Goal: Task Accomplishment & Management: Complete application form

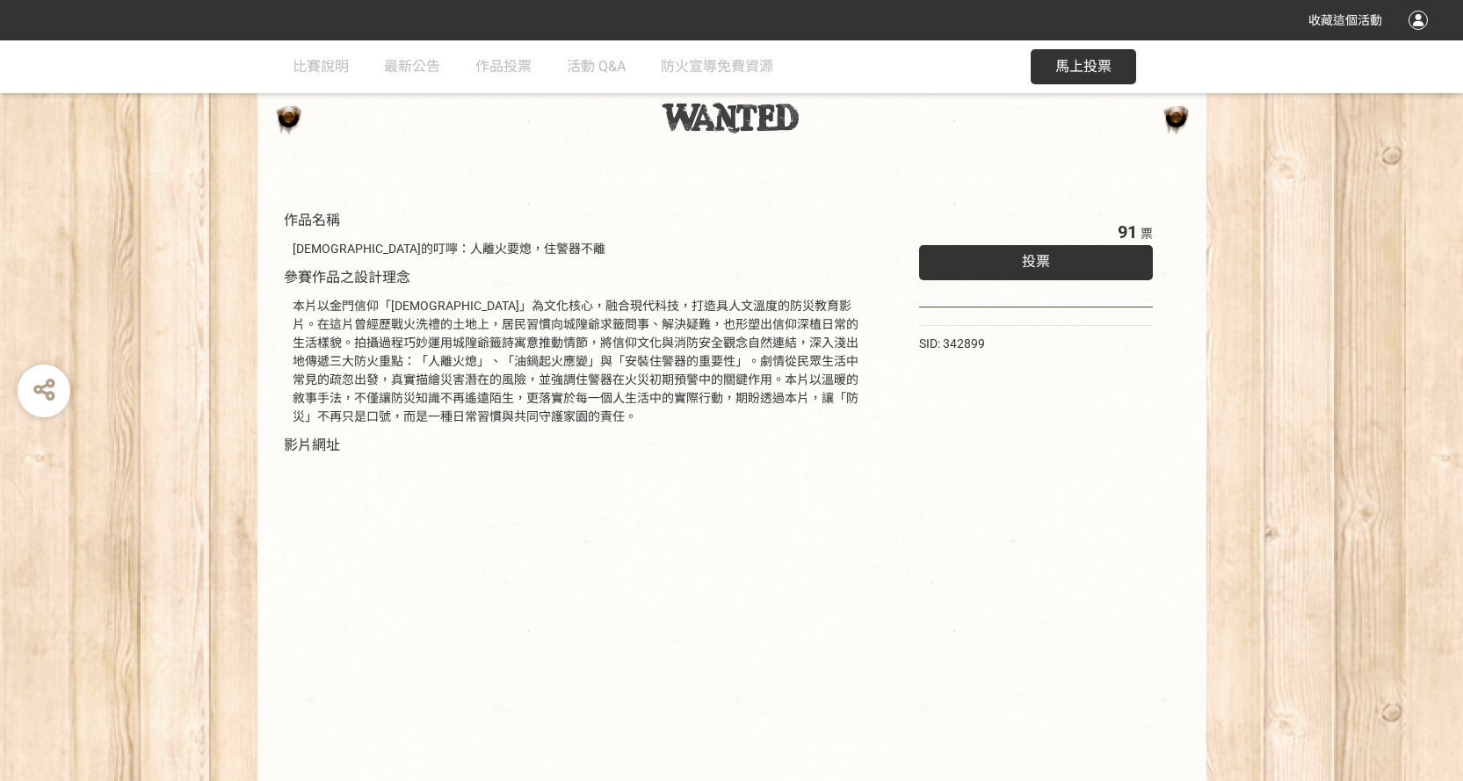
scroll to position [198, 0]
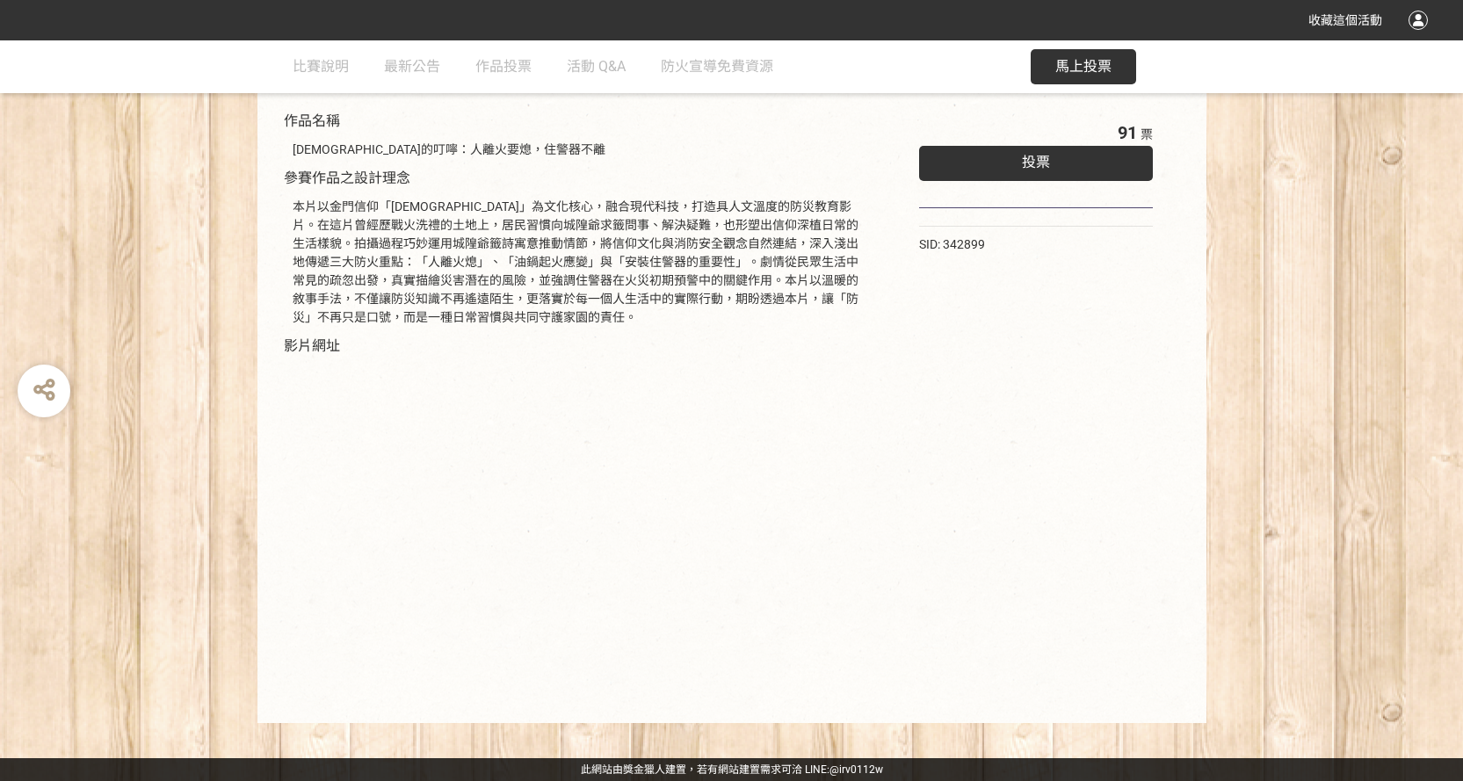
click at [1030, 173] on div "投票" at bounding box center [1036, 163] width 235 height 35
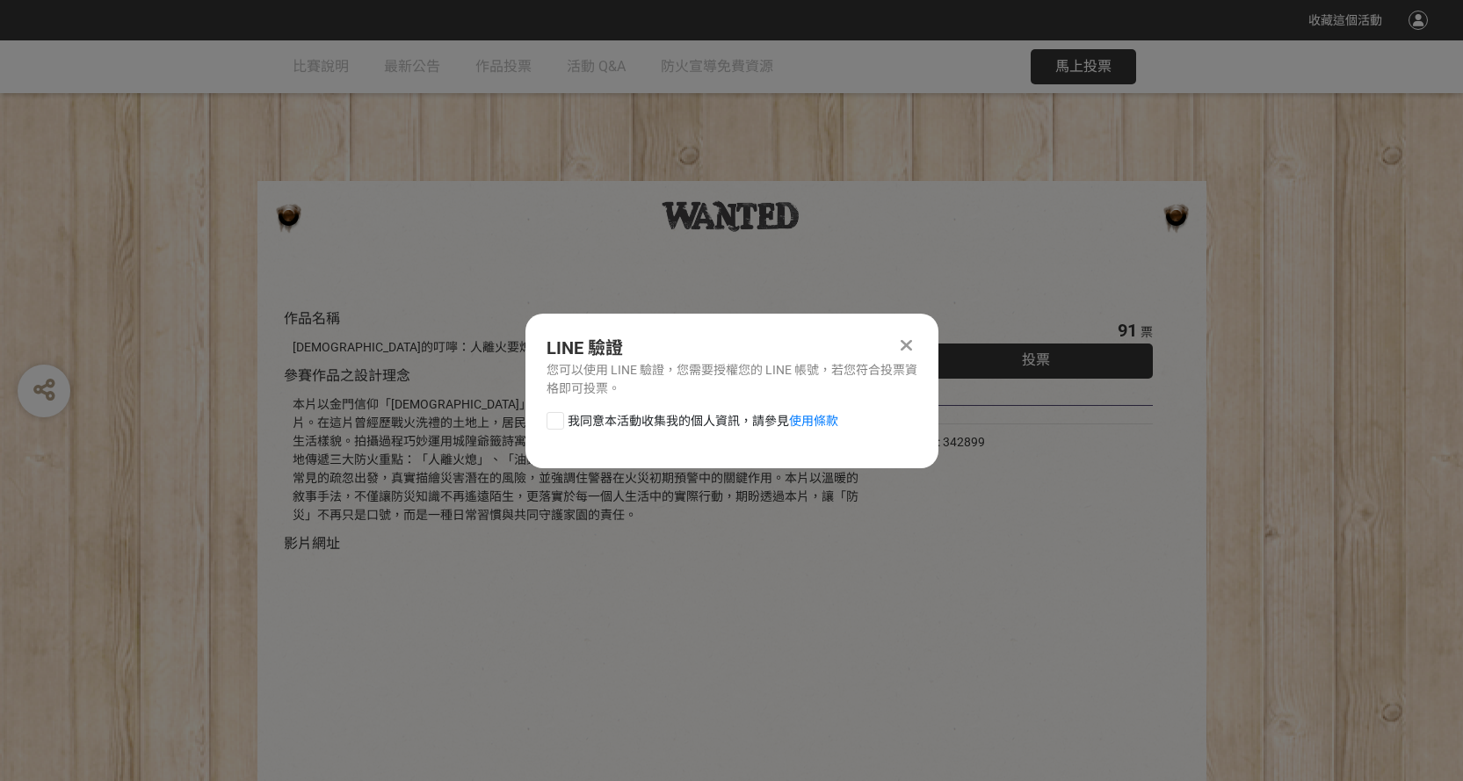
scroll to position [0, 0]
click at [559, 418] on div at bounding box center [555, 421] width 18 height 18
checkbox input "true"
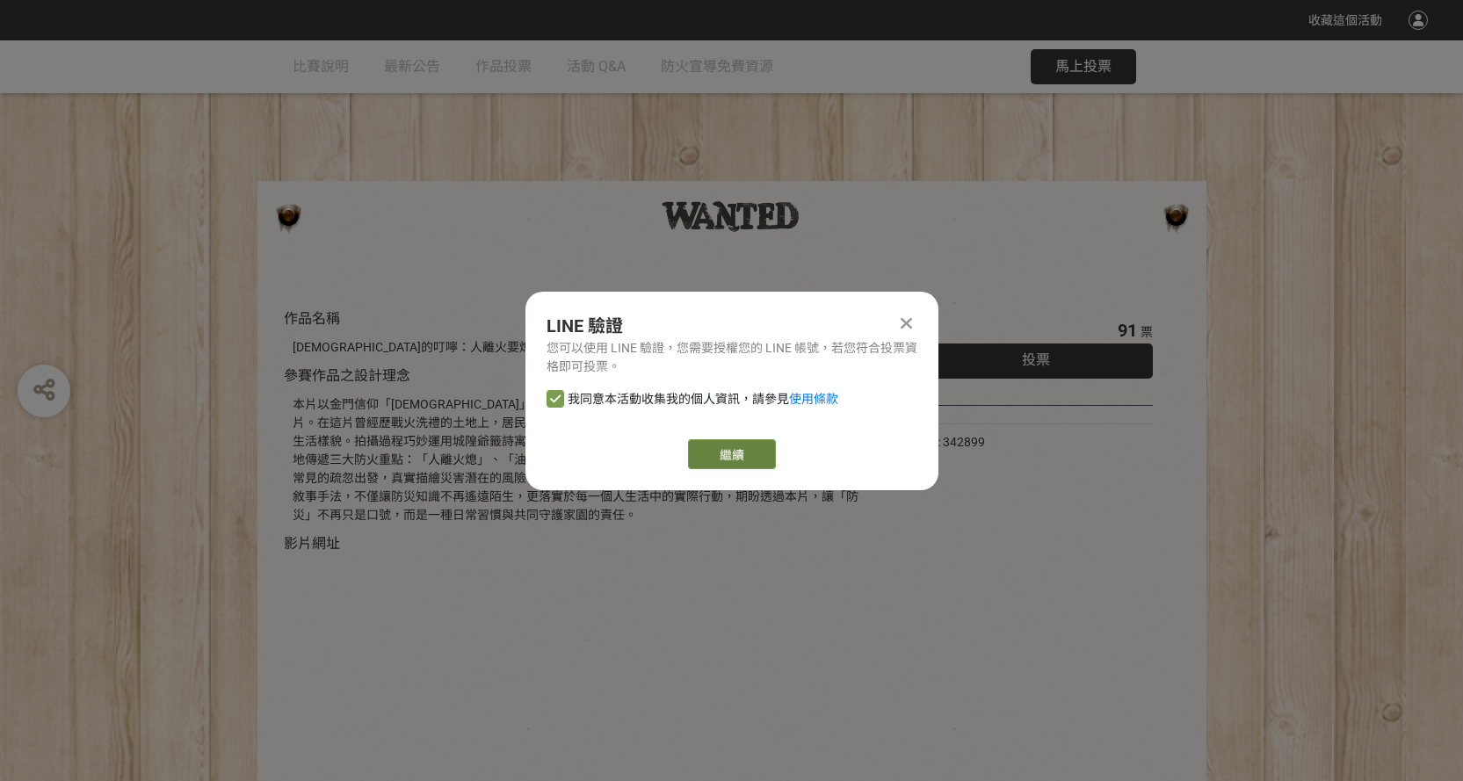
click at [721, 456] on link "繼續" at bounding box center [732, 454] width 88 height 30
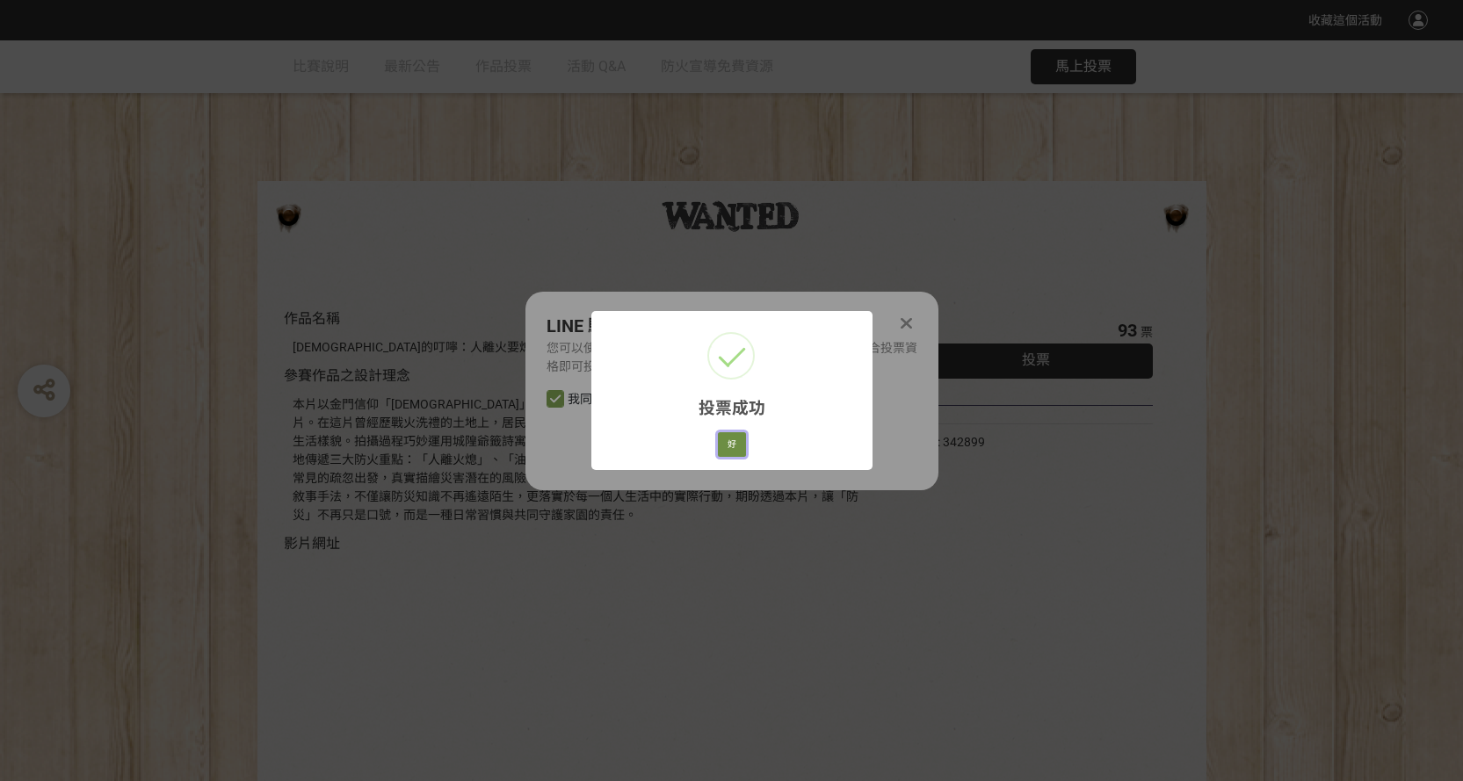
click at [728, 445] on button "好" at bounding box center [732, 444] width 28 height 25
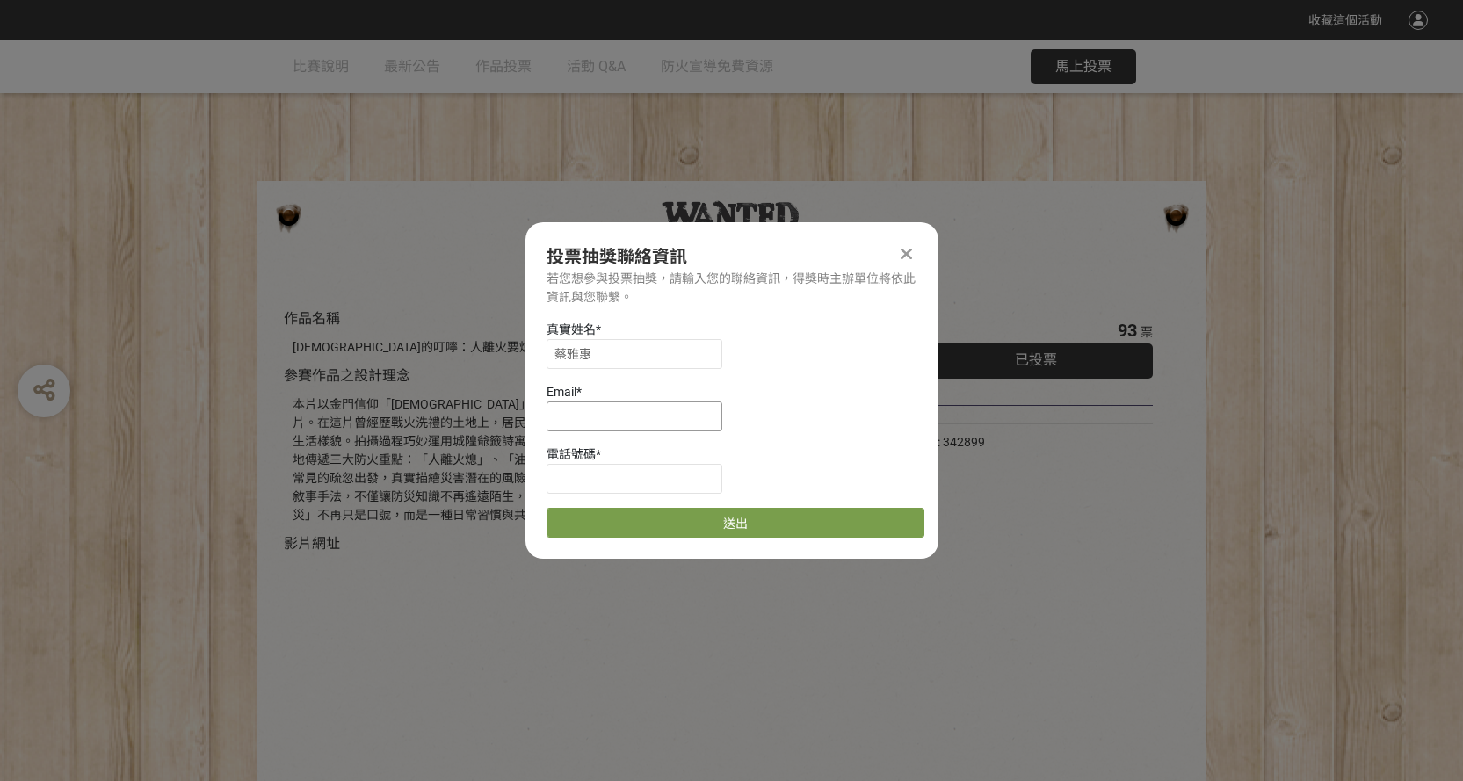
click at [615, 420] on input at bounding box center [634, 416] width 176 height 30
type input "[EMAIL_ADDRESS][DOMAIN_NAME]"
click at [596, 481] on input at bounding box center [634, 479] width 176 height 30
type input "0928390769"
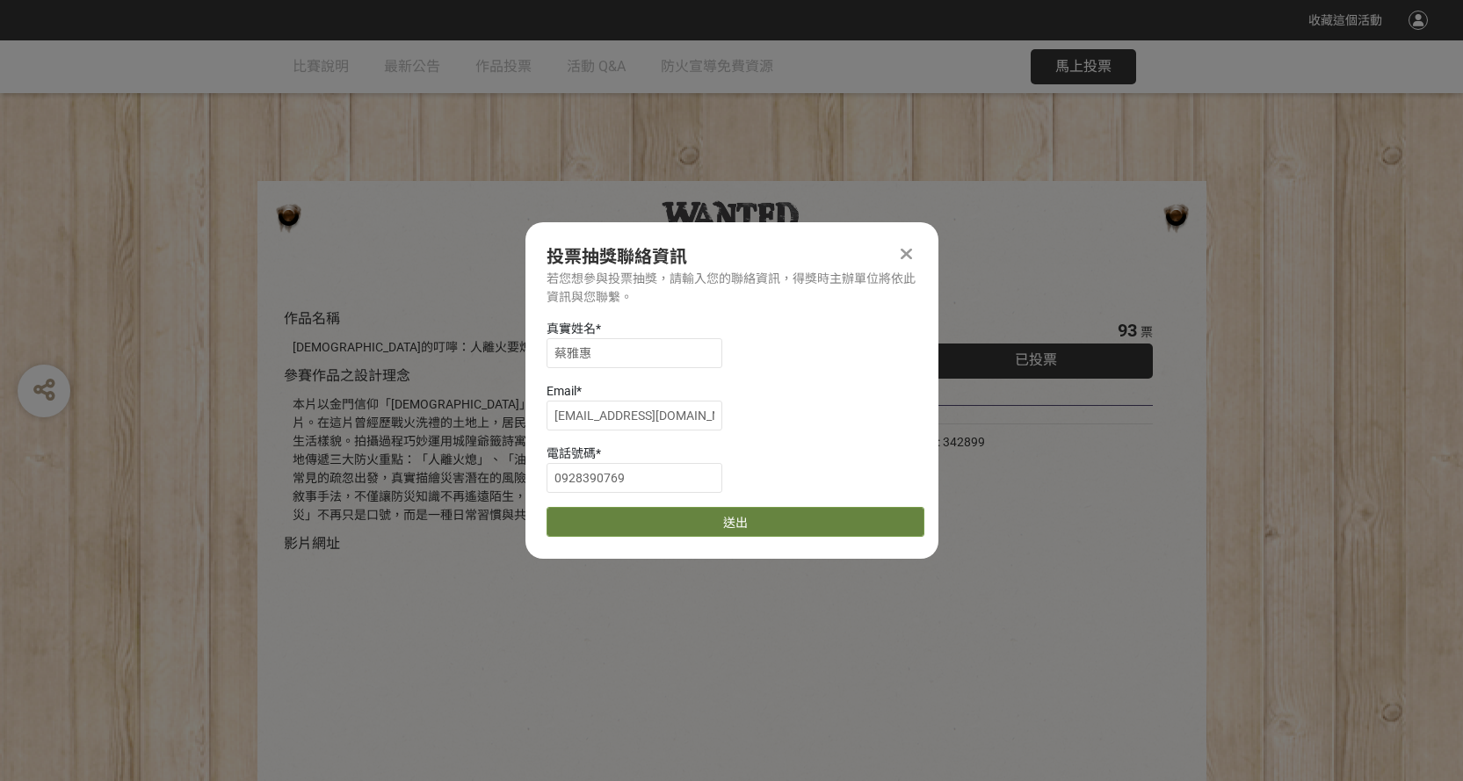
click at [620, 523] on button "送出" at bounding box center [735, 522] width 378 height 30
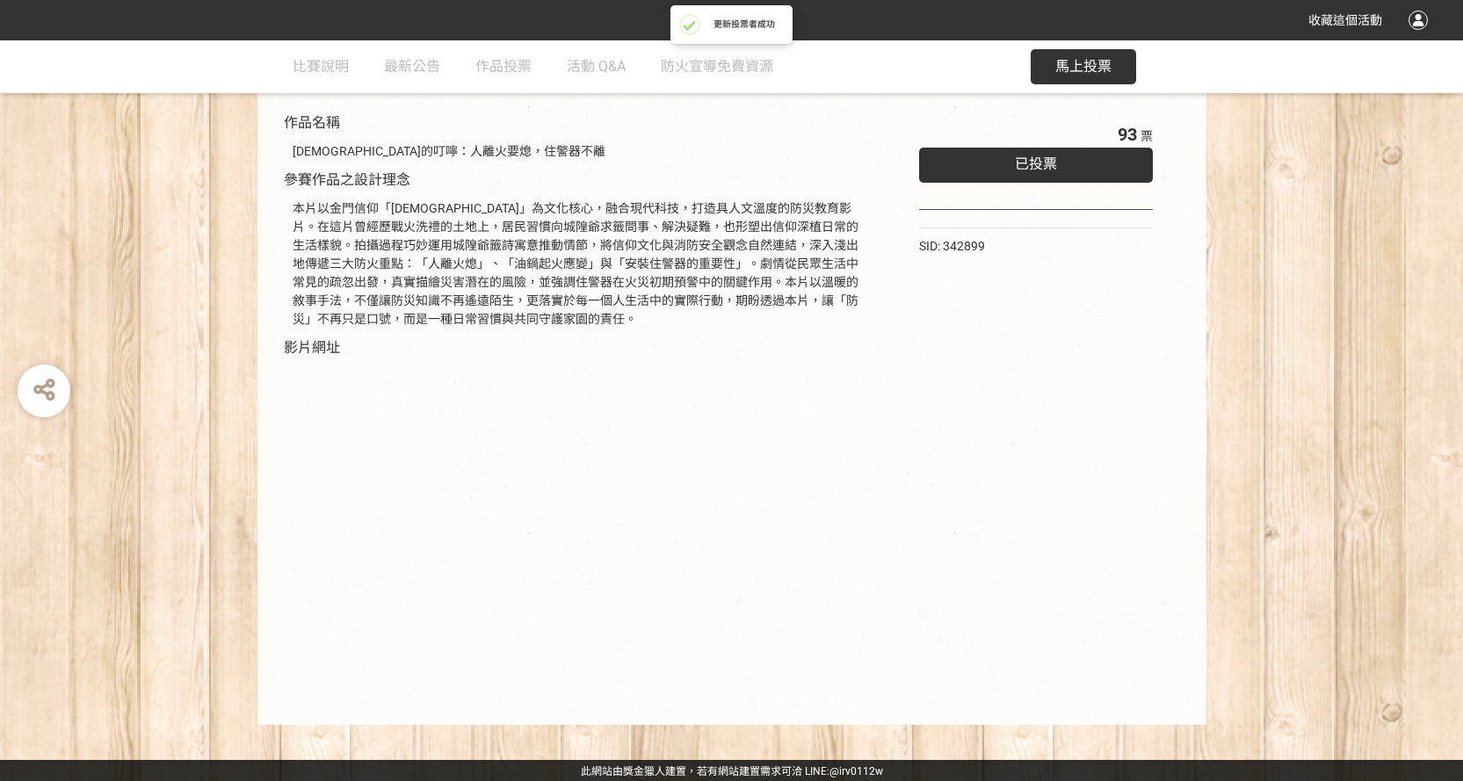
scroll to position [198, 0]
